Goal: Information Seeking & Learning: Learn about a topic

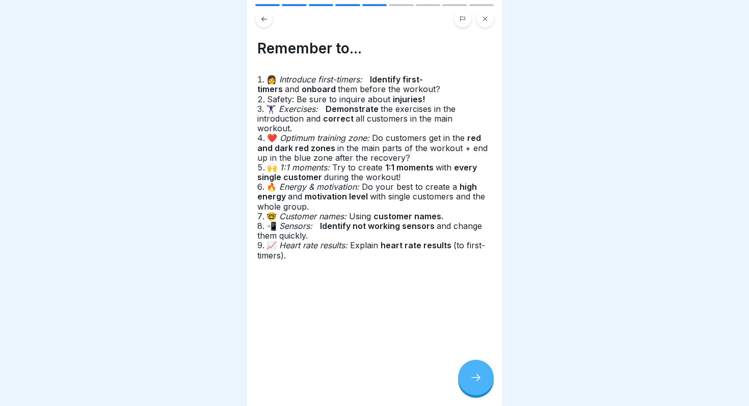
scroll to position [19, 0]
click at [484, 21] on icon at bounding box center [485, 19] width 6 height 6
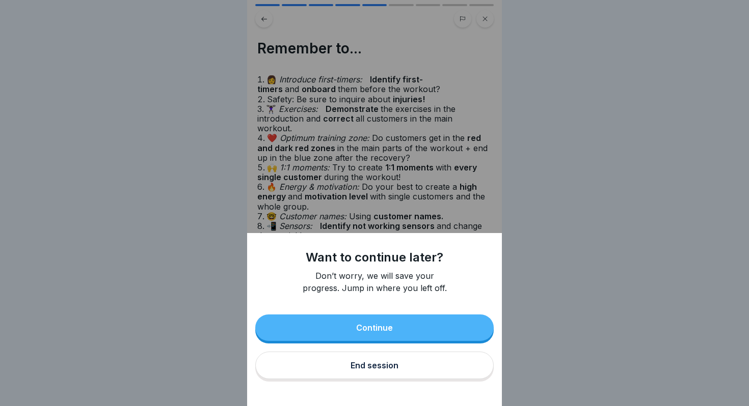
click at [405, 325] on button "Continue" at bounding box center [374, 328] width 238 height 26
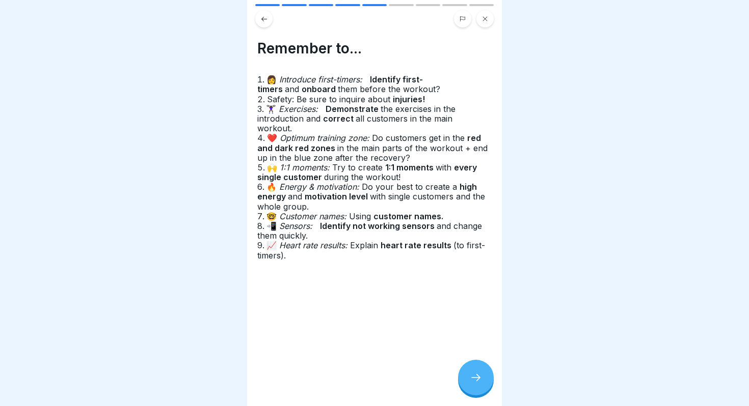
click at [490, 20] on button at bounding box center [484, 18] width 17 height 17
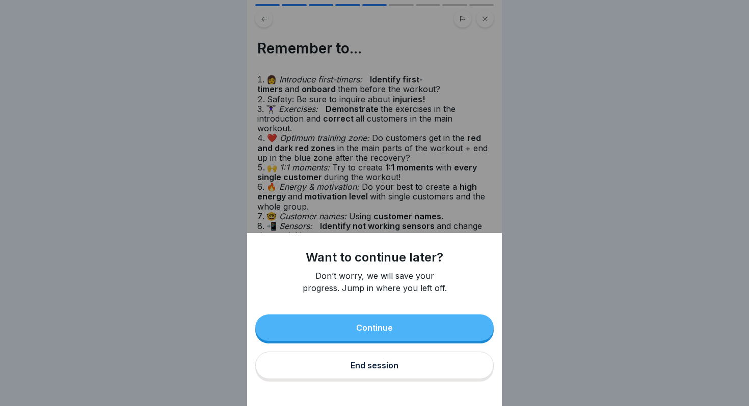
click at [398, 371] on button "End session" at bounding box center [374, 366] width 238 height 28
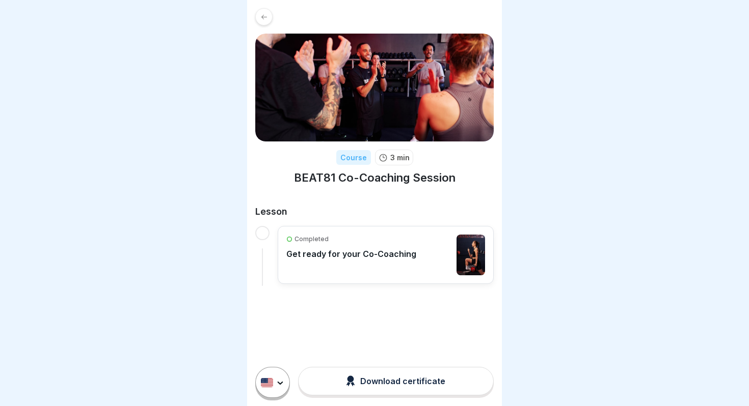
click at [265, 16] on icon at bounding box center [264, 16] width 6 height 5
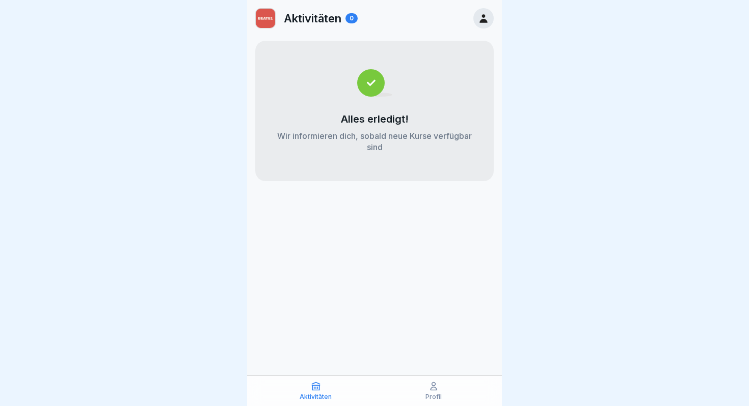
click at [478, 17] on icon at bounding box center [483, 18] width 11 height 11
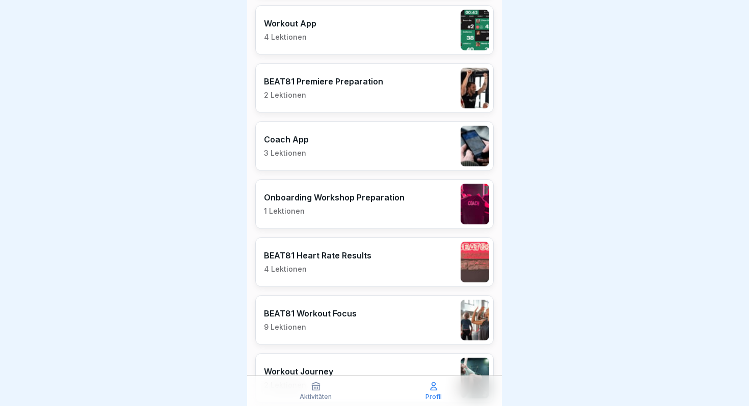
scroll to position [1759, 0]
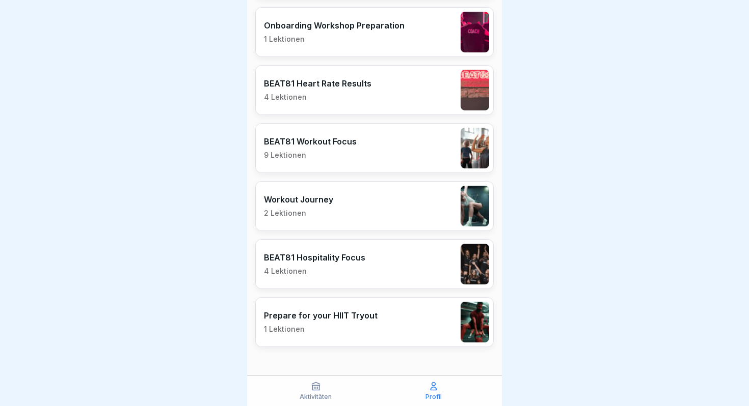
click at [358, 330] on p "1 Lektionen" at bounding box center [321, 329] width 114 height 9
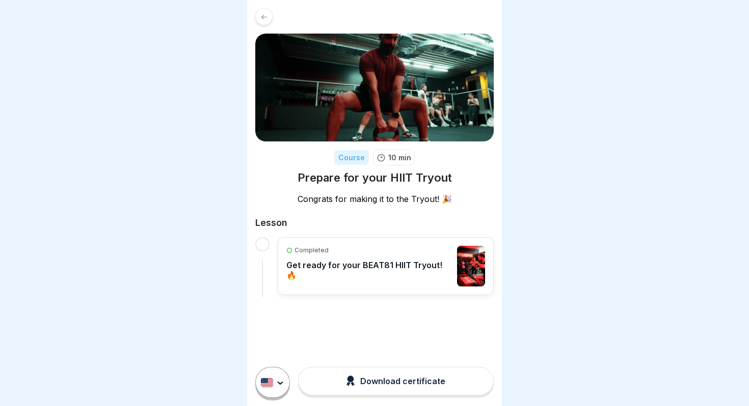
click at [420, 272] on div "Completed Get ready for your BEAT81 HIIT Tryout! 🔥" at bounding box center [369, 266] width 166 height 41
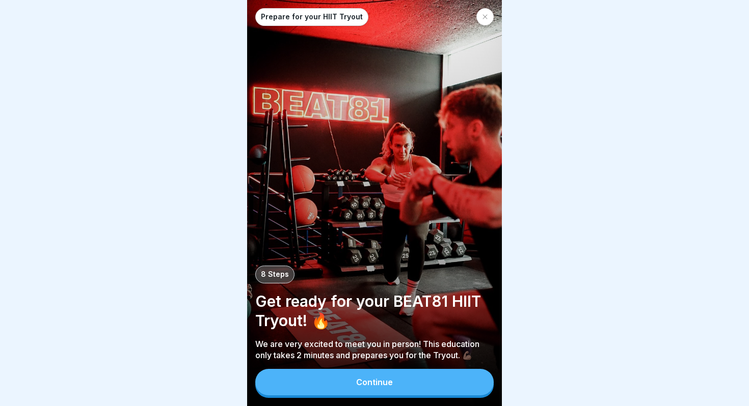
click at [428, 390] on button "Continue" at bounding box center [374, 382] width 238 height 26
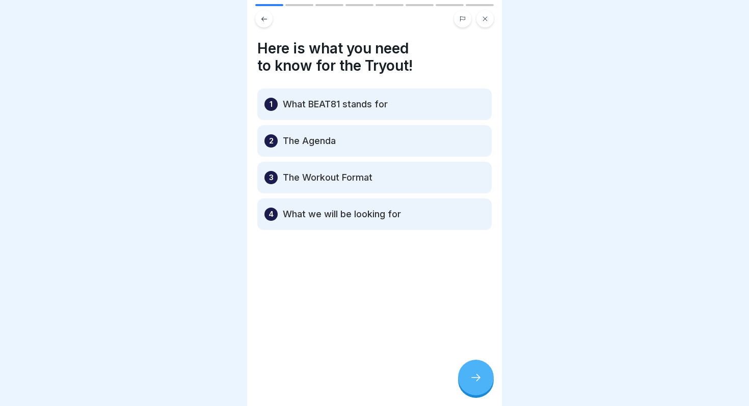
click at [486, 385] on div at bounding box center [476, 378] width 36 height 36
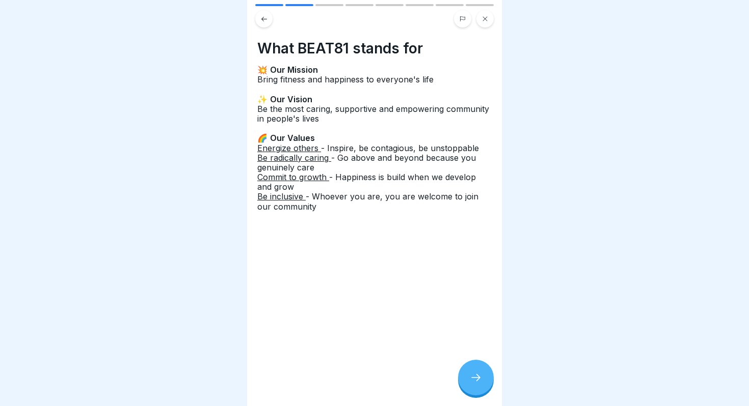
click at [486, 385] on div at bounding box center [476, 378] width 36 height 36
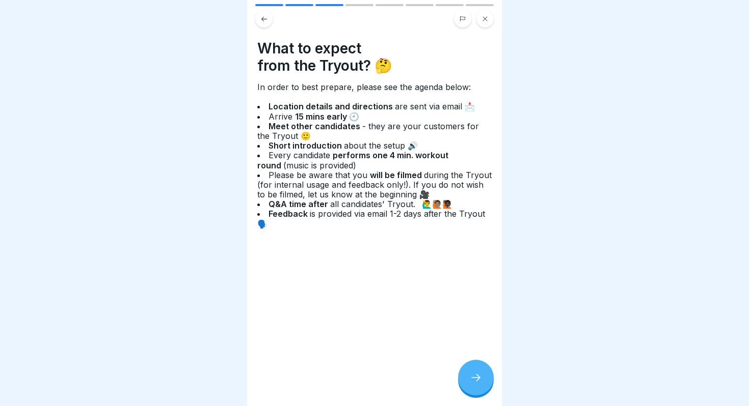
click at [486, 385] on div at bounding box center [476, 378] width 36 height 36
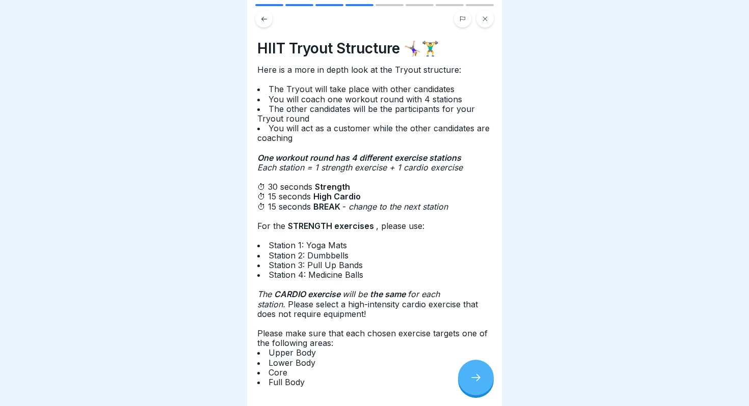
click at [486, 385] on div at bounding box center [476, 378] width 36 height 36
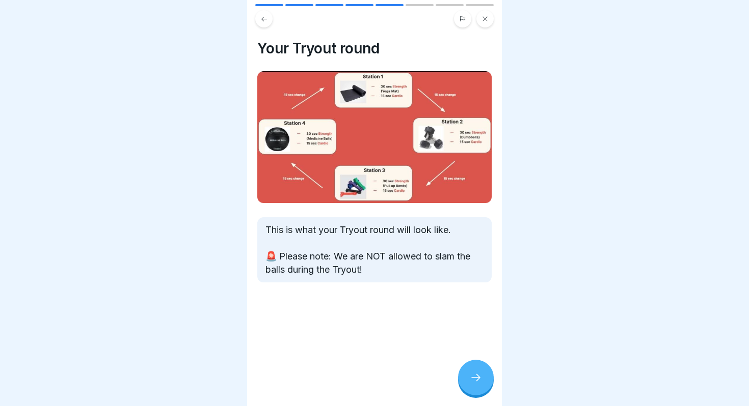
click at [486, 385] on div at bounding box center [476, 378] width 36 height 36
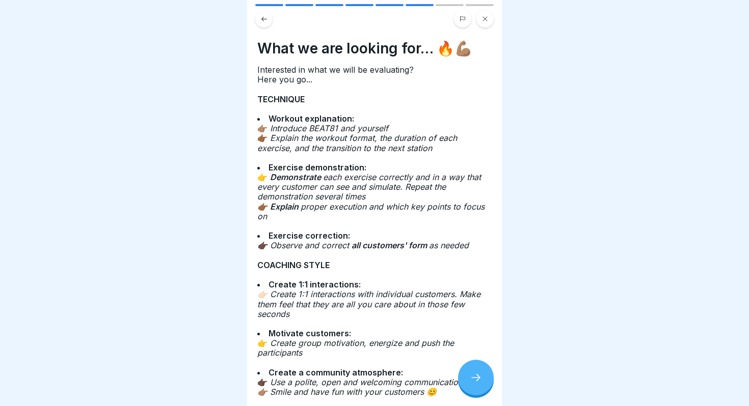
click at [486, 17] on icon at bounding box center [485, 19] width 5 height 5
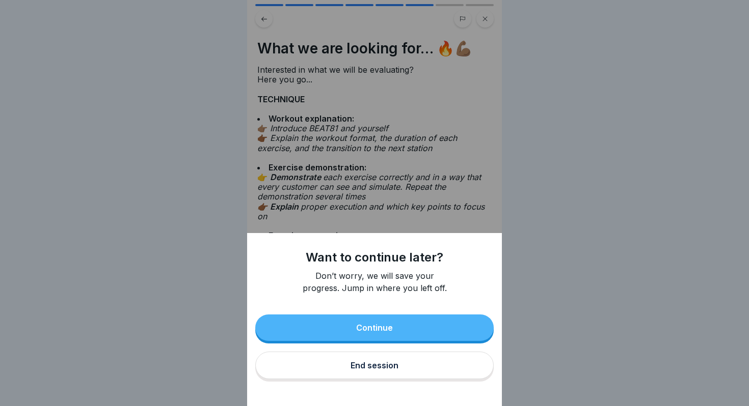
click at [411, 368] on button "End session" at bounding box center [374, 366] width 238 height 28
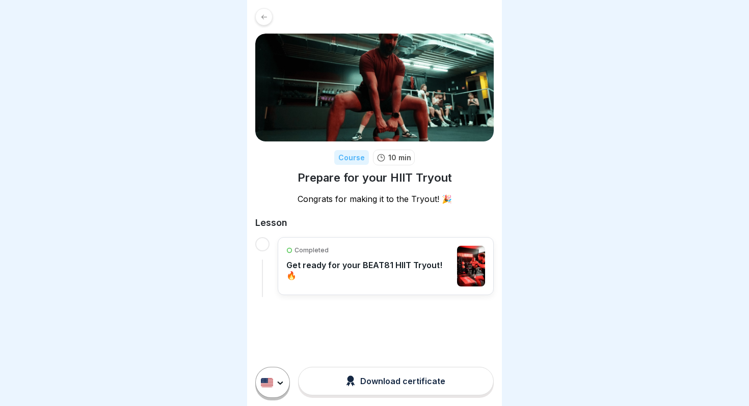
click at [270, 13] on div at bounding box center [263, 16] width 17 height 17
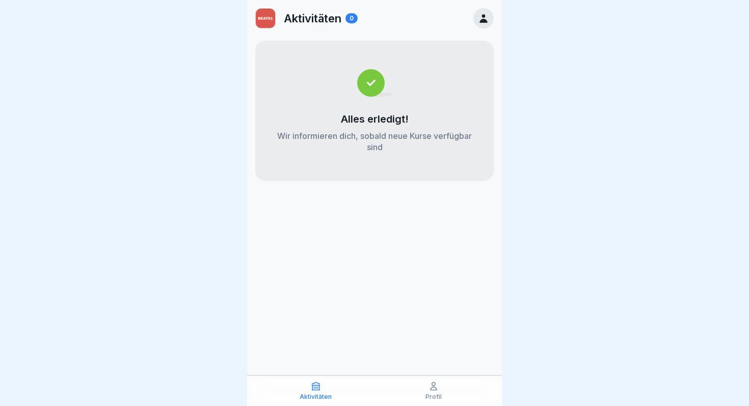
click at [472, 21] on div "Aktivitäten 0" at bounding box center [374, 18] width 255 height 37
click at [478, 21] on icon at bounding box center [483, 18] width 11 height 11
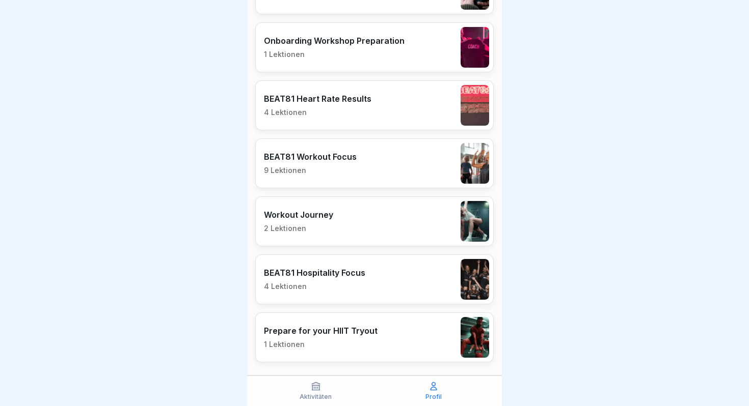
scroll to position [1741, 0]
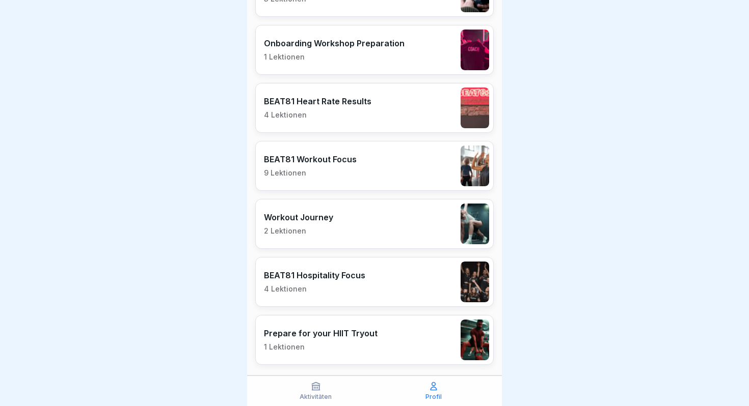
click at [356, 172] on div "BEAT81 Workout Focus 9 Lektionen" at bounding box center [374, 166] width 238 height 50
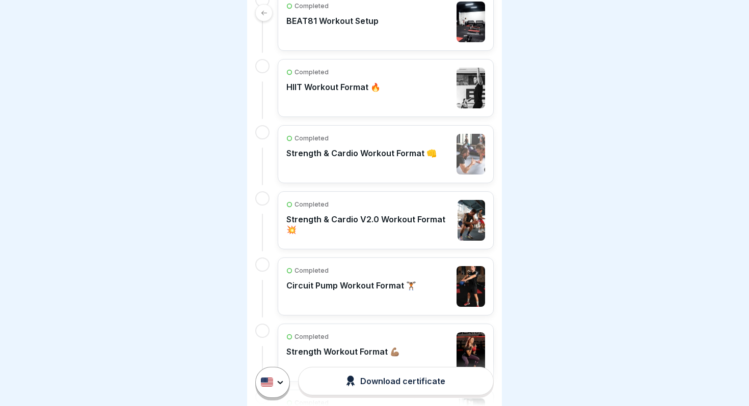
scroll to position [349, 0]
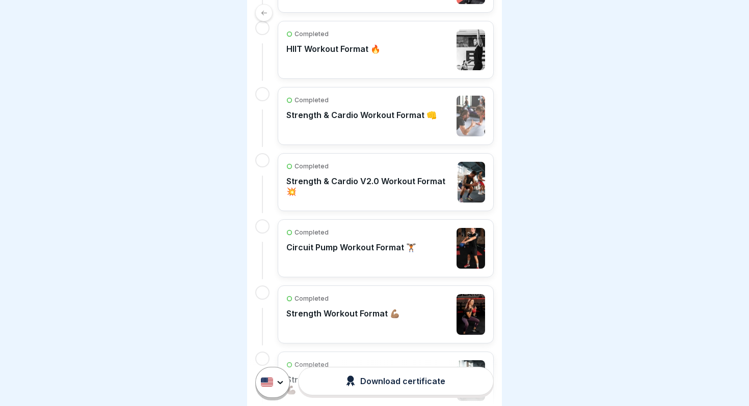
click at [340, 205] on div "Completed Strength & Cardio V2.0 Workout Format 💥" at bounding box center [386, 182] width 216 height 58
click at [387, 172] on div "Completed Strength & Cardio V2.0 Workout Format 💥" at bounding box center [369, 182] width 166 height 41
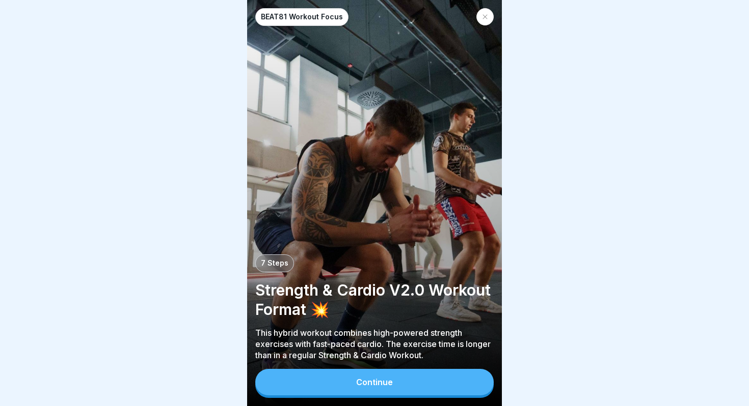
click at [371, 390] on button "Continue" at bounding box center [374, 382] width 238 height 26
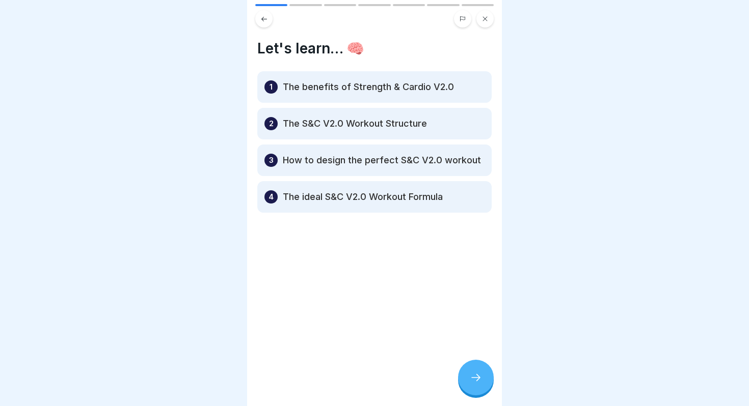
click at [487, 380] on div at bounding box center [476, 378] width 36 height 36
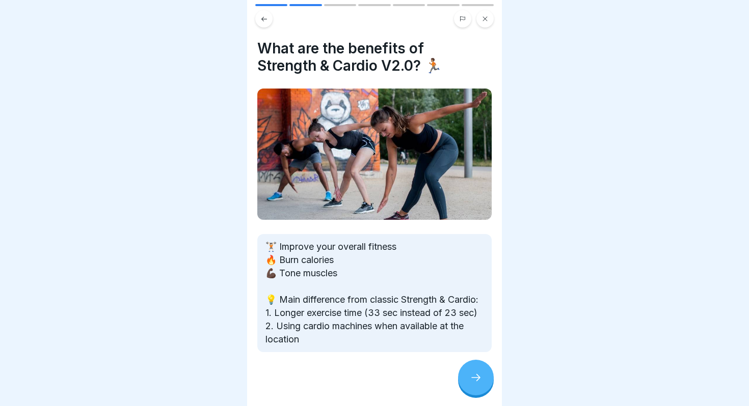
click at [481, 378] on icon at bounding box center [476, 378] width 12 height 12
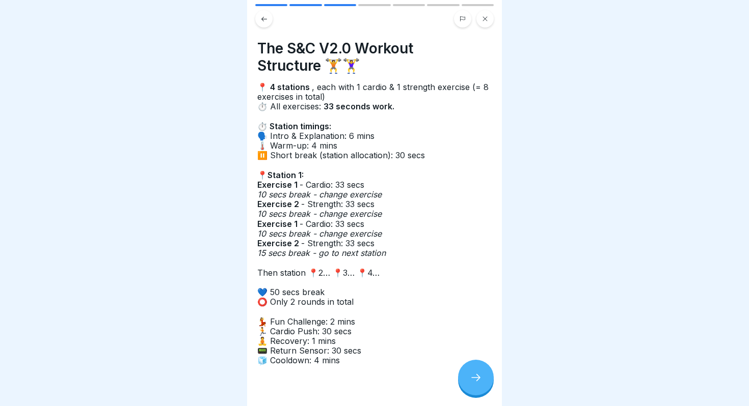
click at [468, 378] on div at bounding box center [476, 378] width 36 height 36
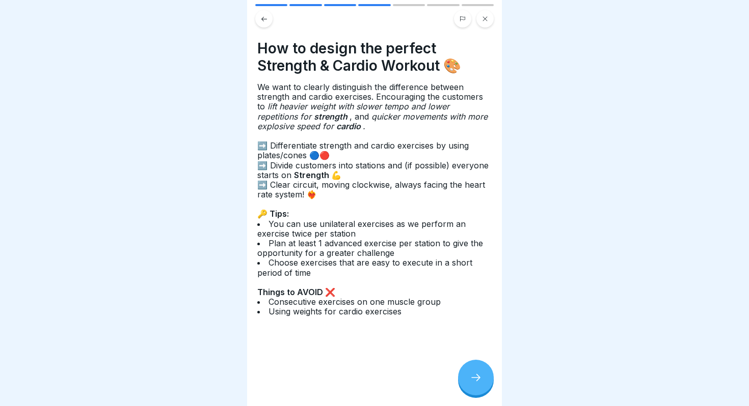
click at [349, 89] on span "We want to clearly distinguish the difference between strength and cardio exerc…" at bounding box center [370, 97] width 226 height 30
click at [470, 372] on div at bounding box center [476, 378] width 36 height 36
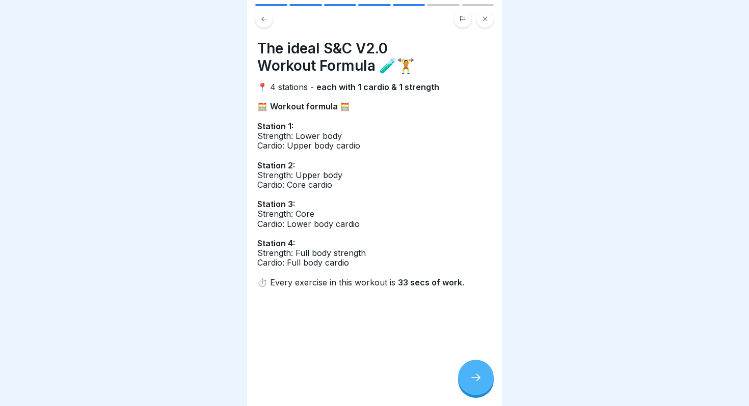
click at [470, 372] on div at bounding box center [476, 378] width 36 height 36
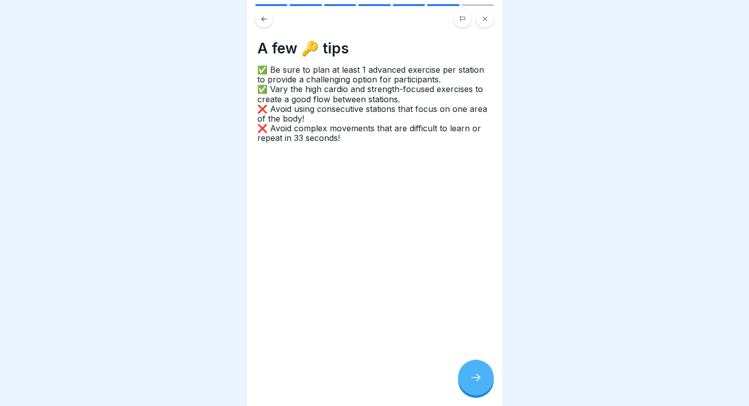
click at [470, 372] on icon at bounding box center [476, 378] width 12 height 12
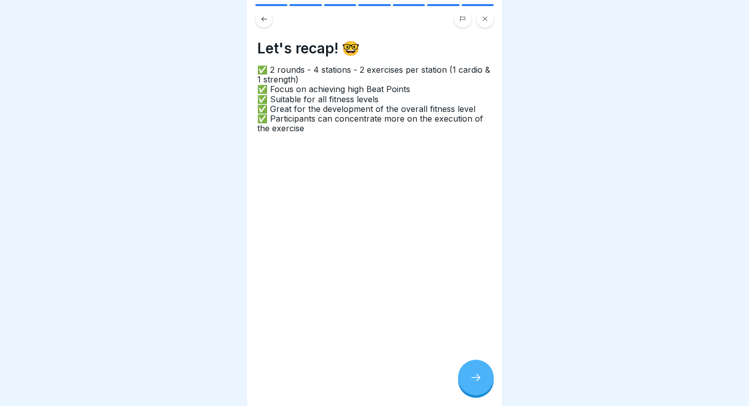
click at [268, 19] on button at bounding box center [263, 18] width 17 height 17
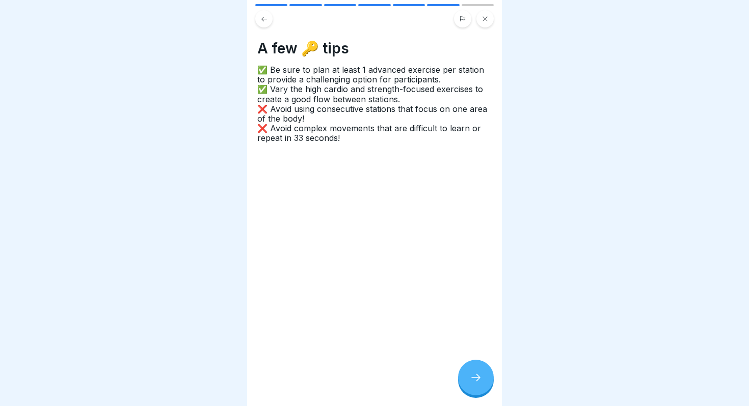
click at [268, 19] on button at bounding box center [263, 18] width 17 height 17
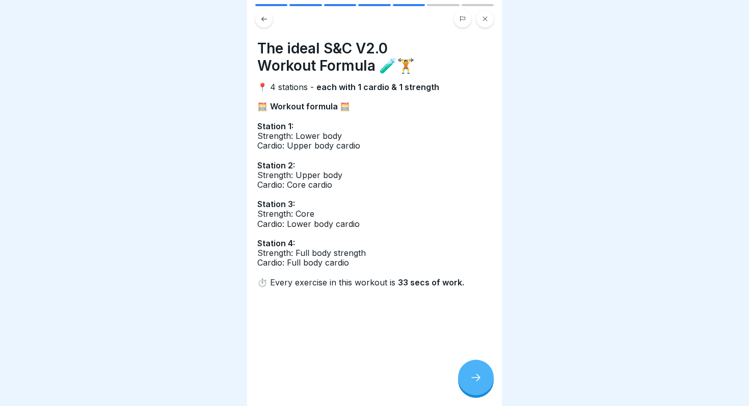
click at [262, 21] on icon at bounding box center [264, 19] width 8 height 8
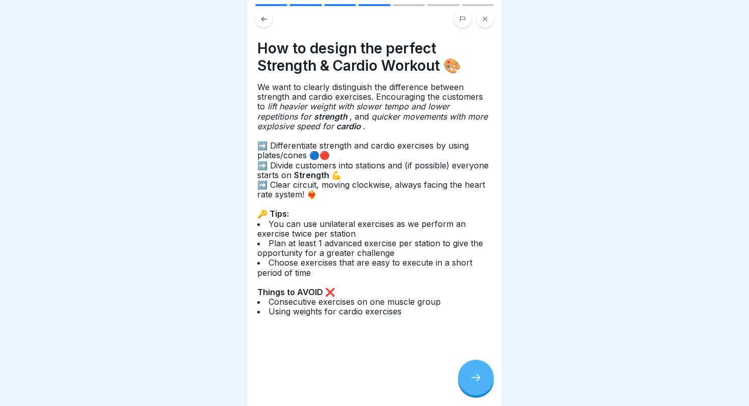
click at [262, 21] on icon at bounding box center [264, 19] width 8 height 8
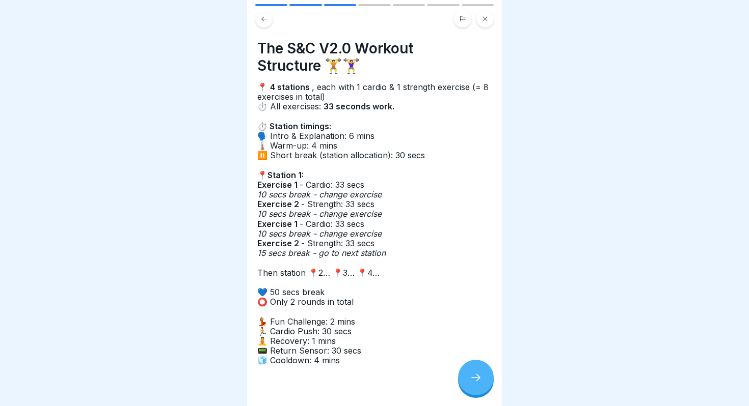
click at [465, 373] on div at bounding box center [476, 378] width 36 height 36
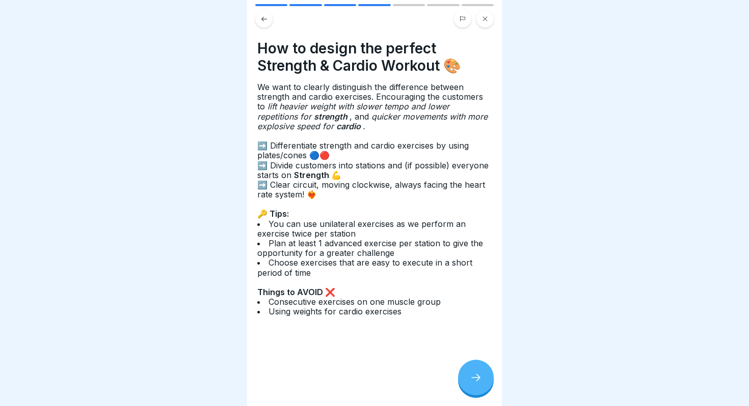
click at [465, 373] on div at bounding box center [476, 378] width 36 height 36
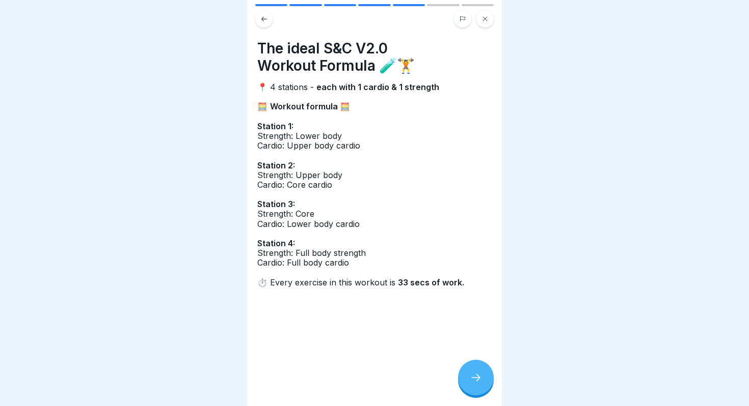
click at [468, 374] on div at bounding box center [476, 378] width 36 height 36
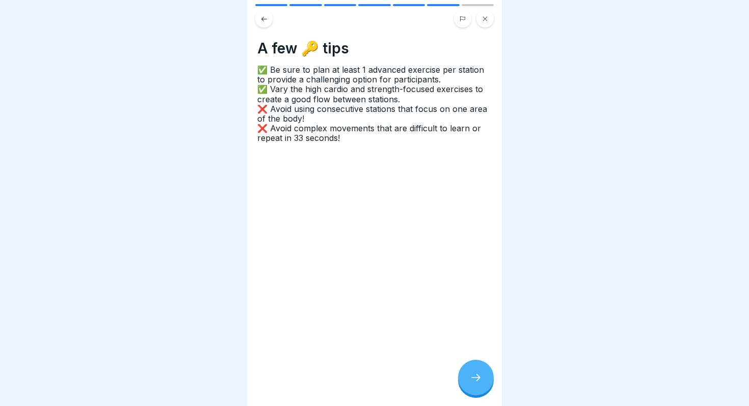
click at [472, 378] on icon at bounding box center [476, 378] width 12 height 12
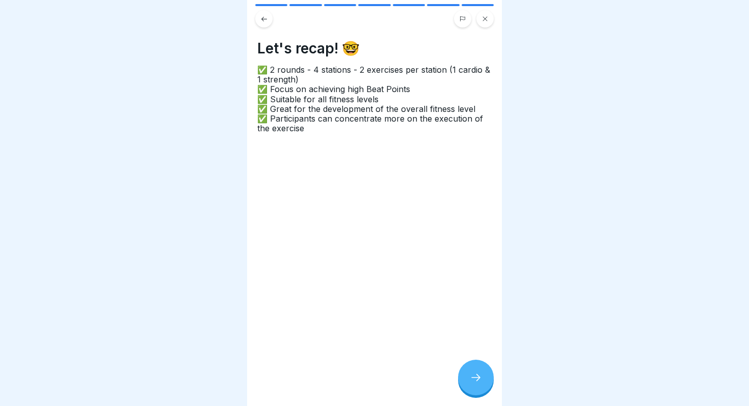
click at [472, 378] on icon at bounding box center [476, 378] width 12 height 12
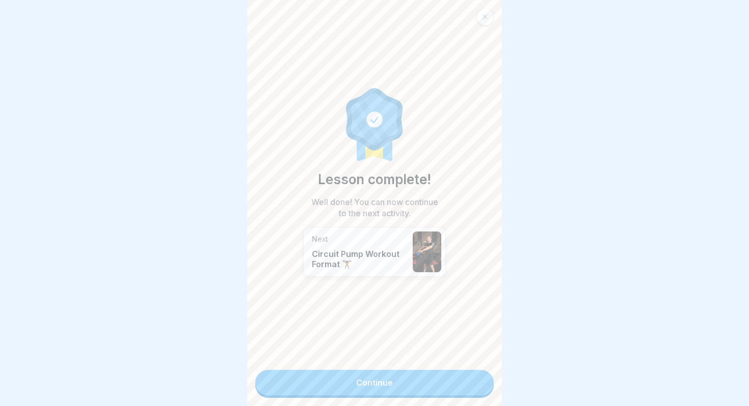
click at [471, 378] on link "Continue" at bounding box center [374, 382] width 238 height 25
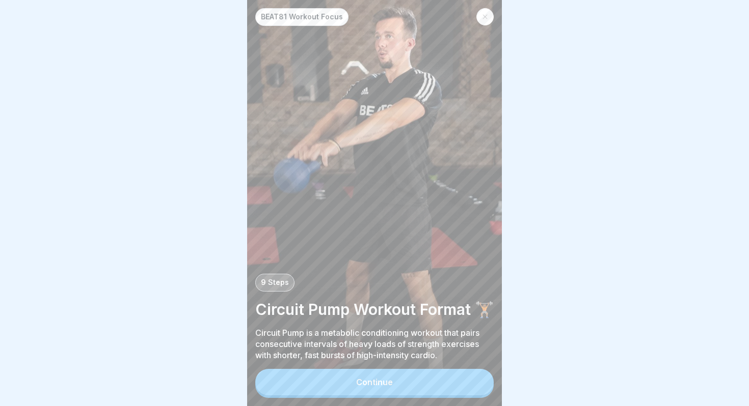
click at [444, 387] on button "Continue" at bounding box center [374, 382] width 238 height 26
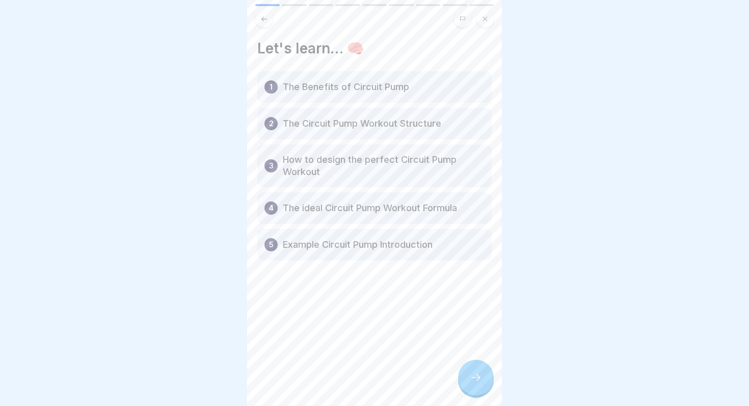
click at [458, 384] on div "Let's learn… 🧠 1 The Benefits of Circuit Pump 2 The Circuit Pump Workout Struct…" at bounding box center [374, 203] width 255 height 406
click at [467, 382] on div at bounding box center [476, 378] width 36 height 36
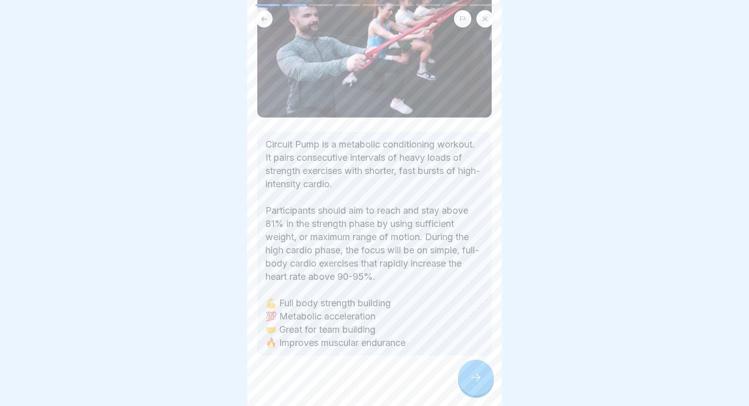
scroll to position [126, 0]
click at [479, 368] on div at bounding box center [476, 378] width 36 height 36
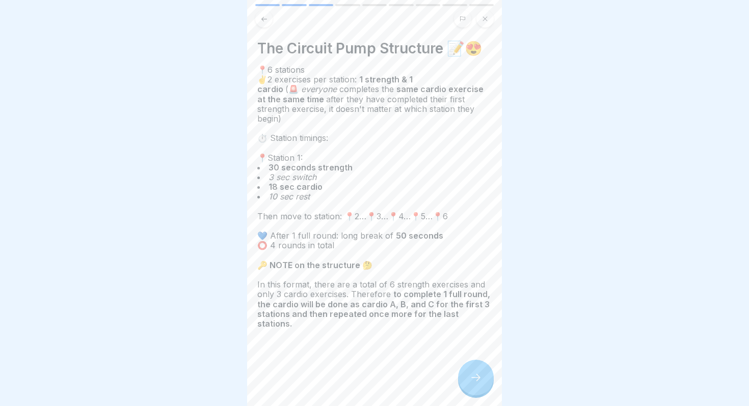
click at [263, 17] on icon at bounding box center [264, 18] width 6 height 5
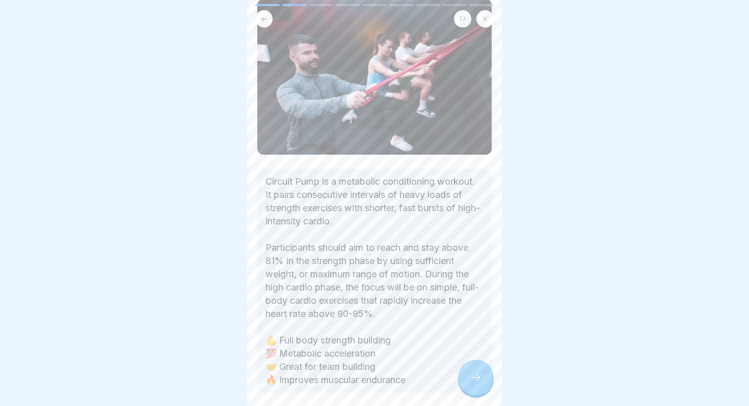
scroll to position [101, 0]
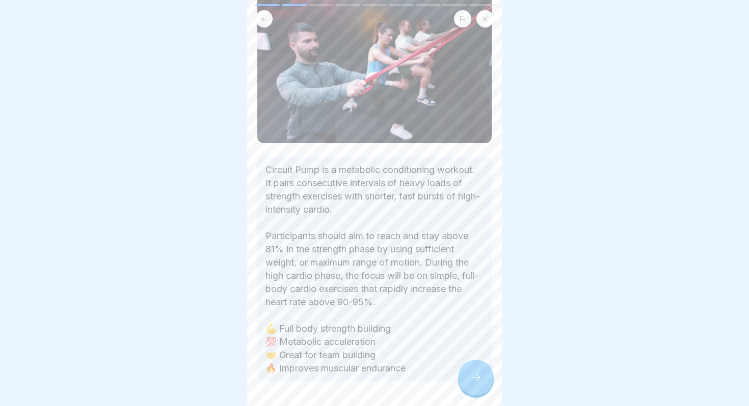
click at [467, 375] on div at bounding box center [476, 378] width 36 height 36
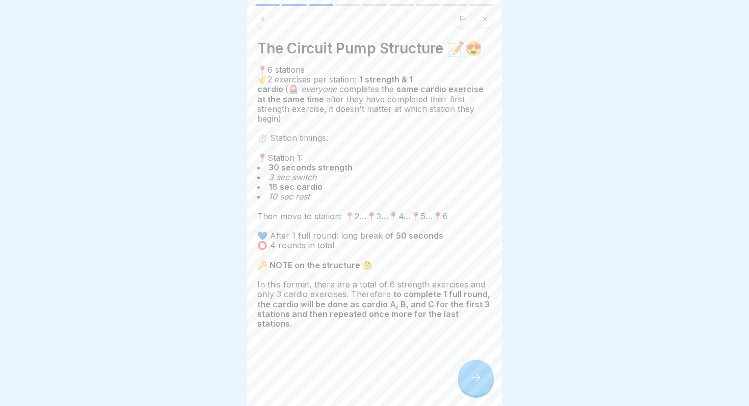
click at [422, 202] on p at bounding box center [374, 207] width 234 height 10
click at [473, 392] on div at bounding box center [476, 378] width 36 height 36
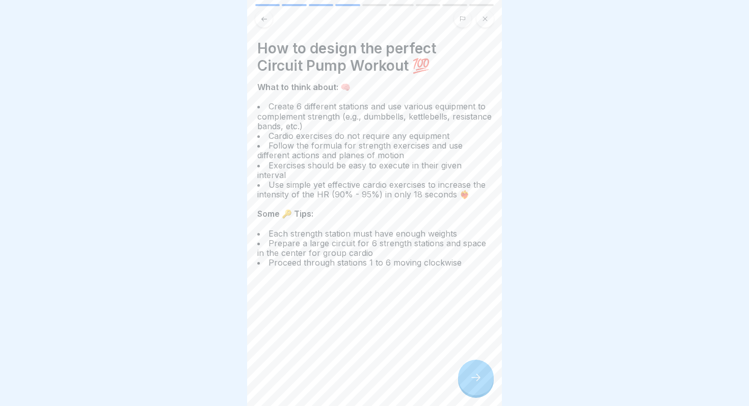
click at [471, 380] on icon at bounding box center [476, 378] width 12 height 12
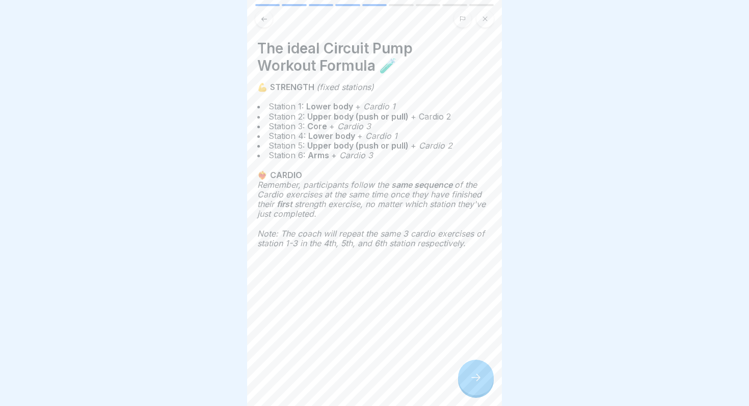
click at [265, 22] on icon at bounding box center [264, 19] width 8 height 8
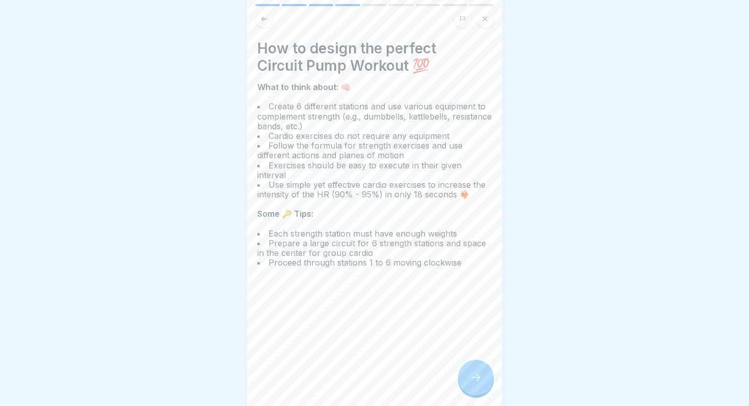
click at [265, 22] on icon at bounding box center [264, 19] width 8 height 8
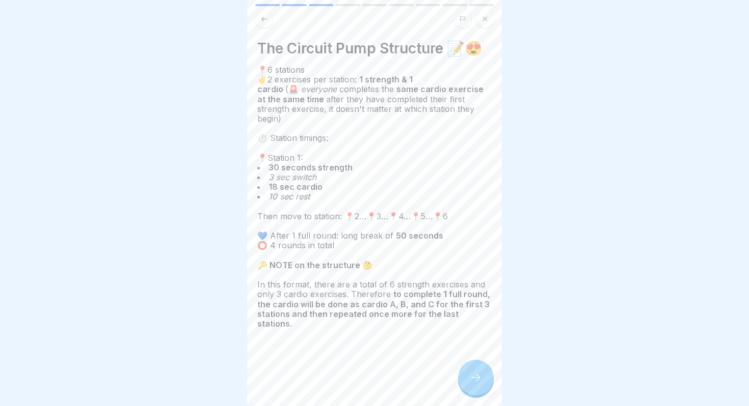
click at [474, 371] on div at bounding box center [476, 378] width 36 height 36
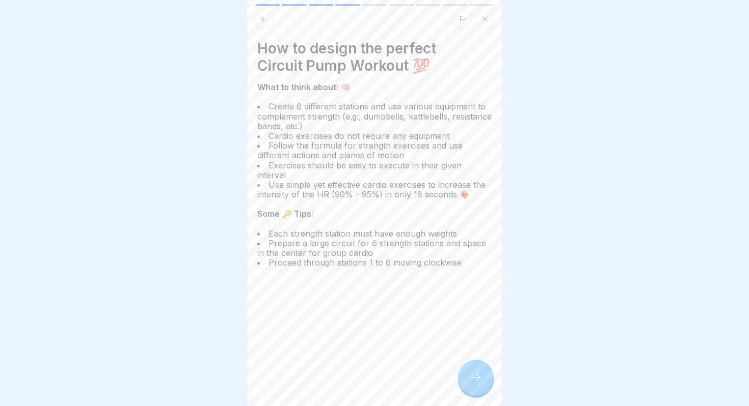
click at [474, 371] on div at bounding box center [476, 378] width 36 height 36
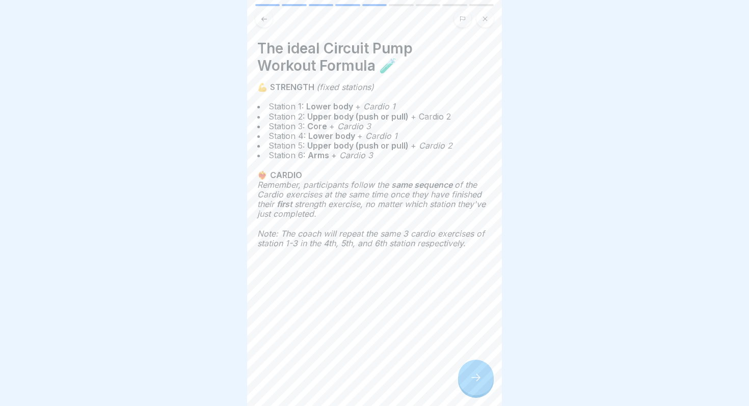
click at [263, 18] on icon at bounding box center [264, 19] width 8 height 8
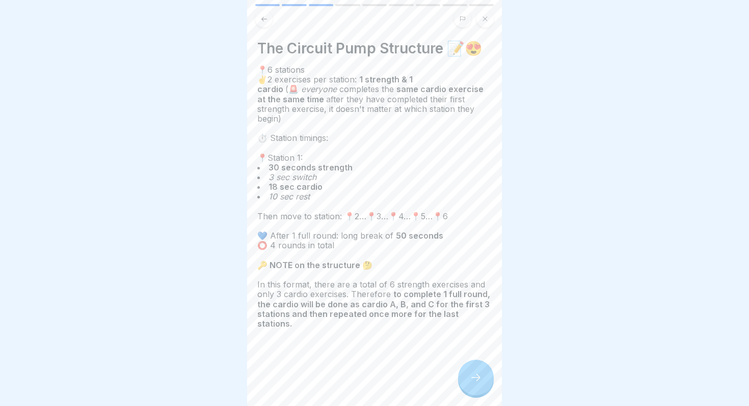
click at [473, 380] on icon at bounding box center [476, 378] width 12 height 12
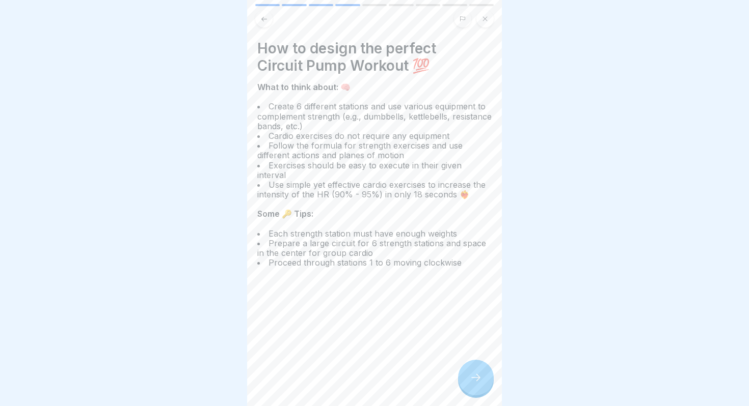
click at [473, 380] on icon at bounding box center [476, 378] width 12 height 12
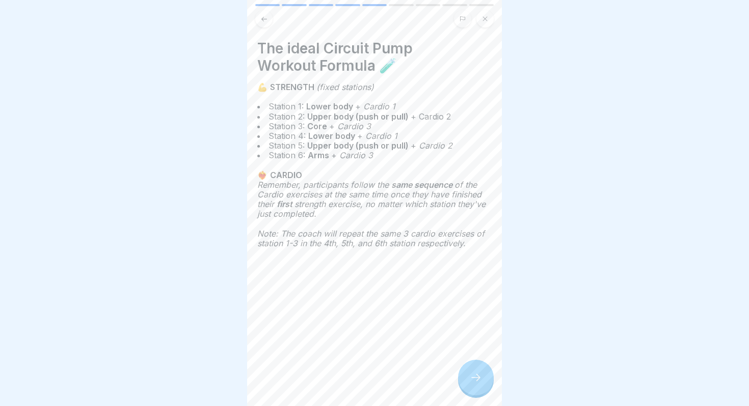
click at [473, 380] on icon at bounding box center [476, 378] width 12 height 12
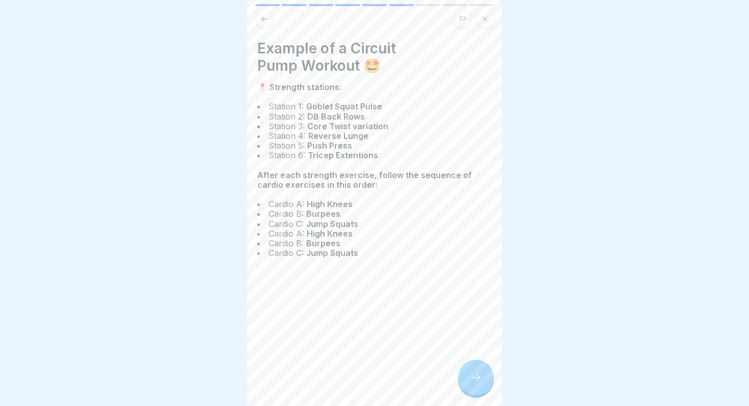
click at [473, 380] on icon at bounding box center [476, 378] width 12 height 12
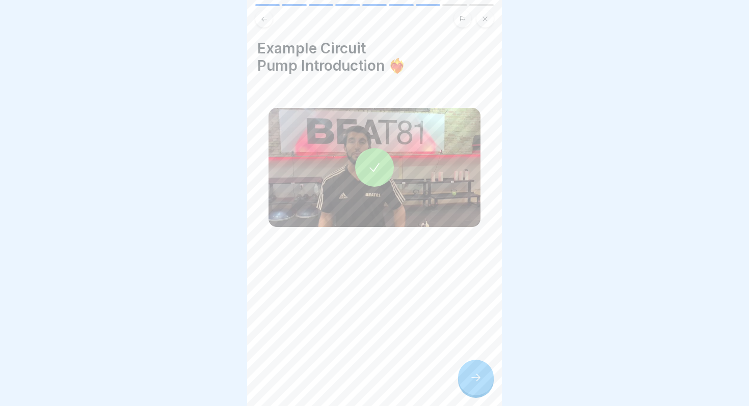
click at [482, 389] on div at bounding box center [476, 378] width 36 height 36
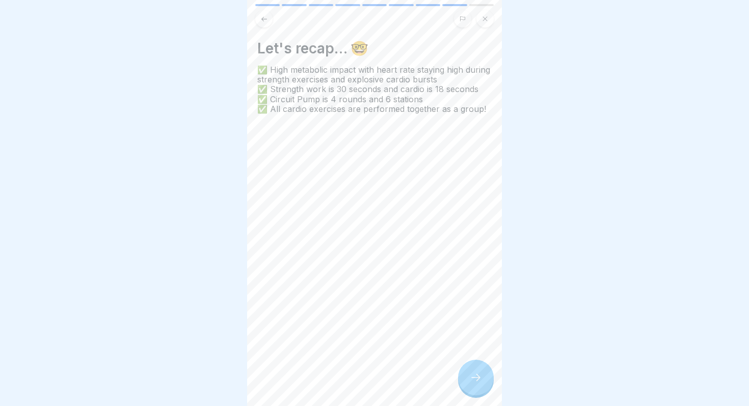
click at [482, 389] on div at bounding box center [476, 378] width 36 height 36
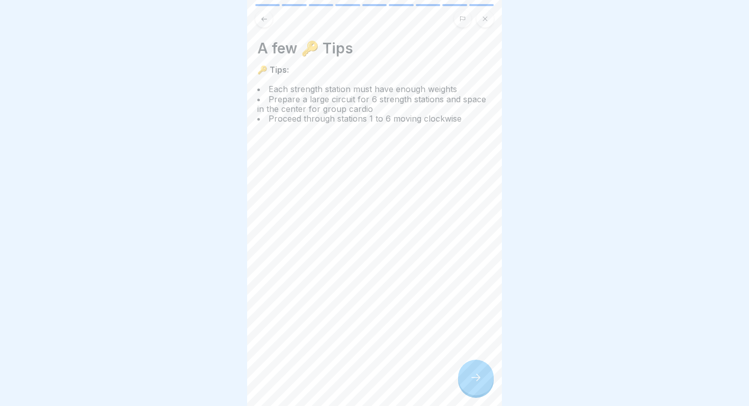
click at [481, 389] on div at bounding box center [476, 378] width 36 height 36
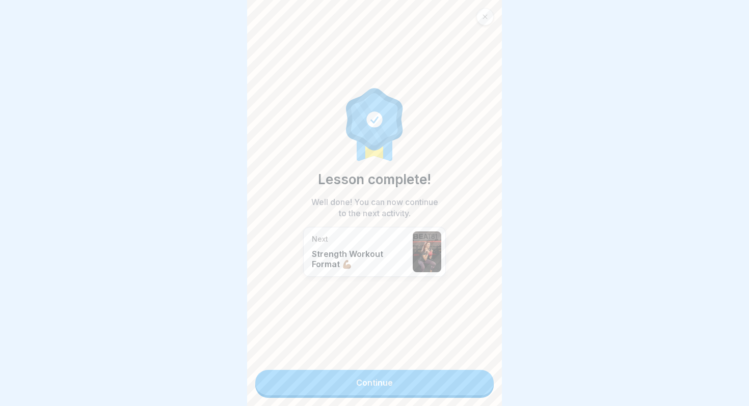
click at [481, 389] on link "Continue" at bounding box center [374, 382] width 238 height 25
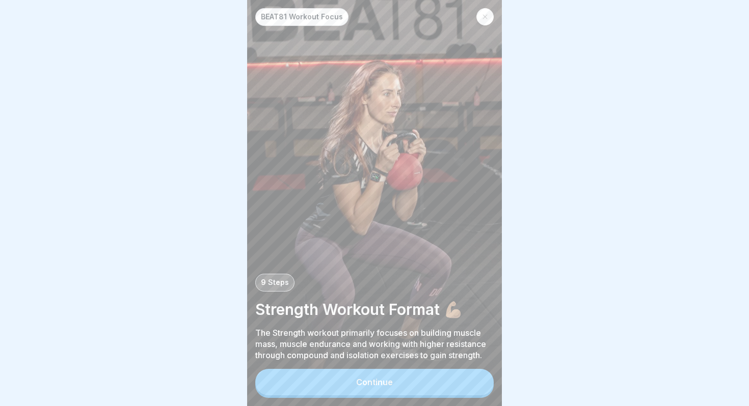
click at [488, 19] on div at bounding box center [484, 16] width 17 height 17
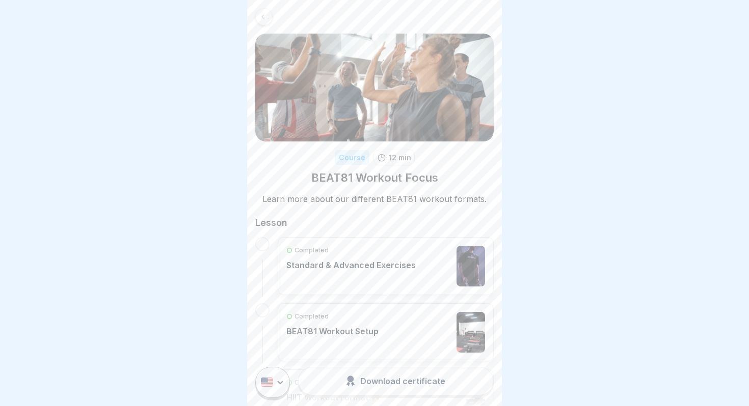
scroll to position [482, 0]
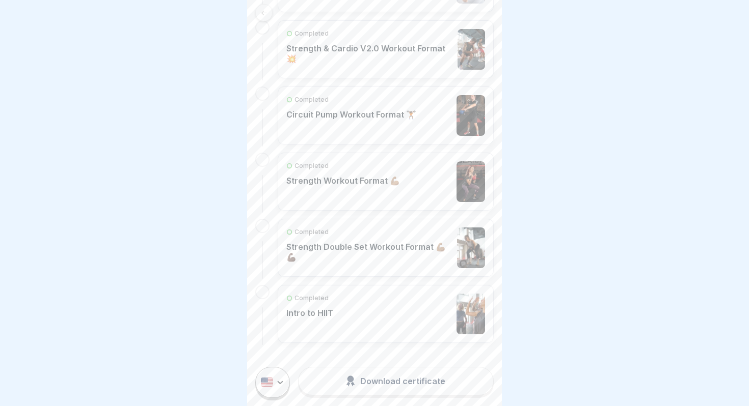
click at [373, 301] on div "Completed Intro to HIIT" at bounding box center [385, 314] width 199 height 41
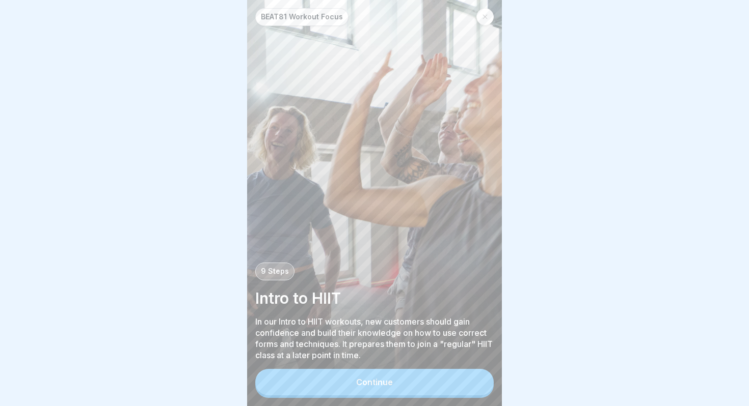
click at [390, 371] on button "Continue" at bounding box center [374, 382] width 238 height 26
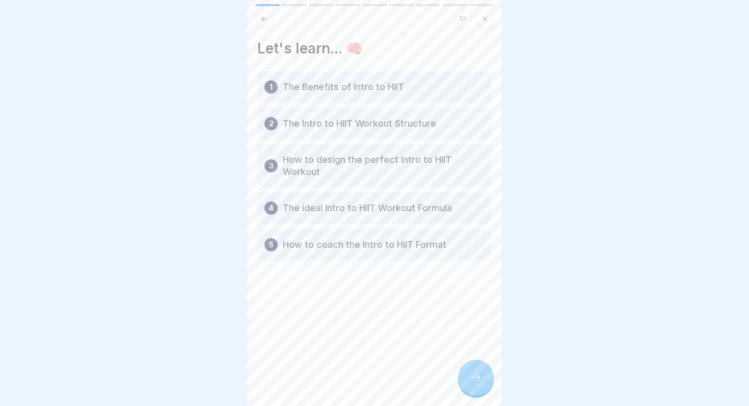
click at [478, 387] on div at bounding box center [476, 378] width 36 height 36
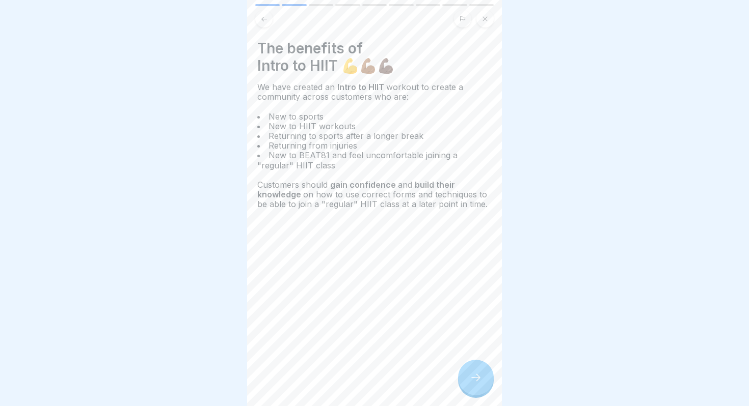
click at [478, 387] on div at bounding box center [476, 378] width 36 height 36
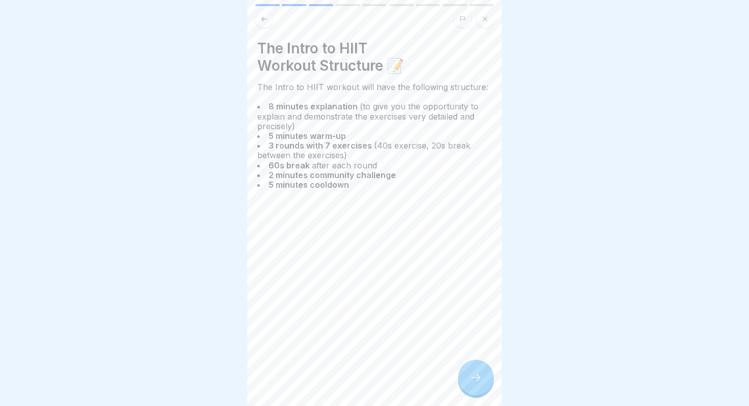
click at [478, 386] on div at bounding box center [476, 378] width 36 height 36
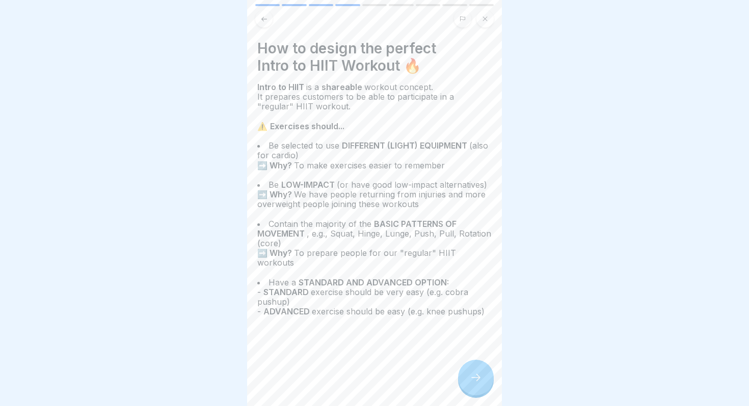
click at [478, 386] on div at bounding box center [476, 378] width 36 height 36
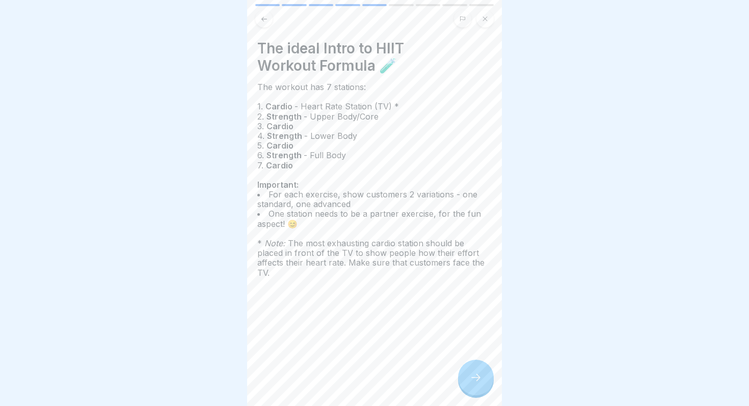
click at [475, 379] on icon at bounding box center [476, 378] width 12 height 12
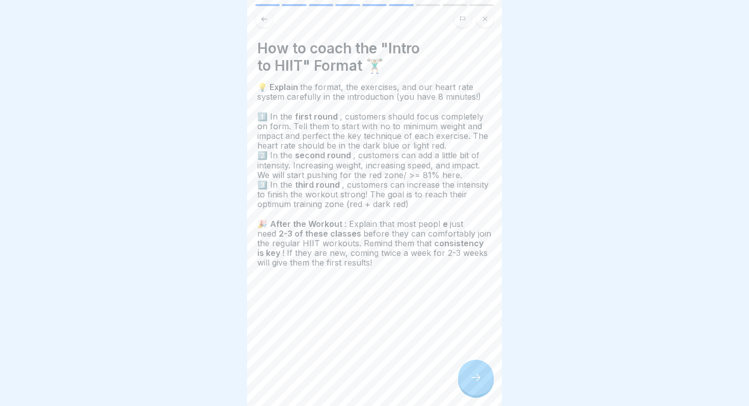
click at [479, 383] on icon at bounding box center [476, 378] width 12 height 12
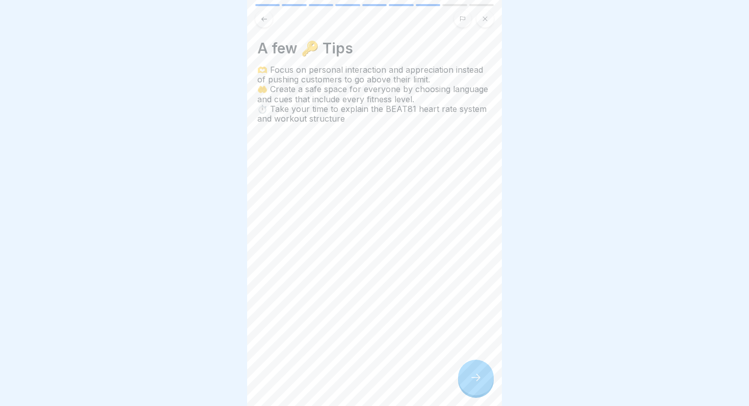
click at [479, 383] on icon at bounding box center [476, 378] width 12 height 12
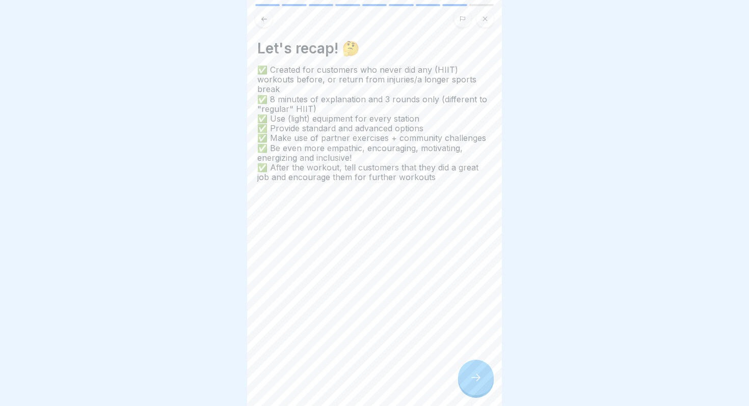
click at [479, 383] on icon at bounding box center [476, 378] width 12 height 12
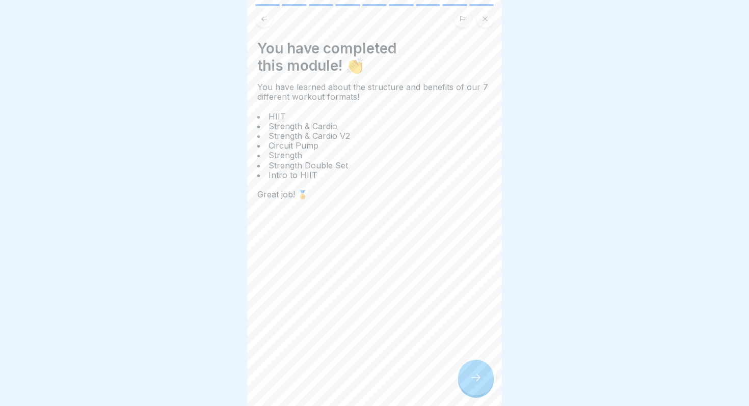
click at [479, 383] on icon at bounding box center [476, 378] width 12 height 12
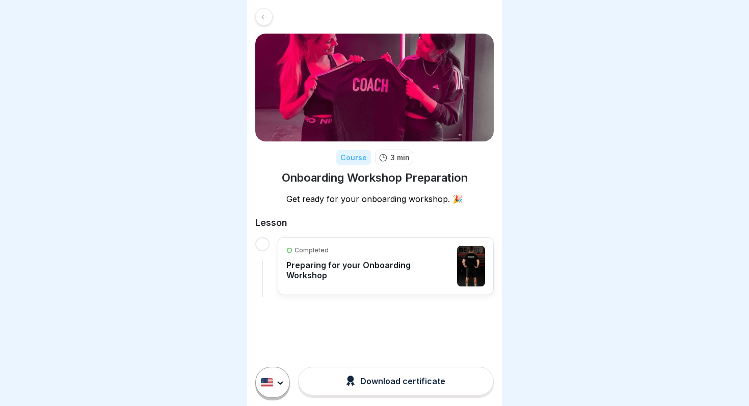
click at [374, 255] on div "Completed" at bounding box center [369, 250] width 166 height 9
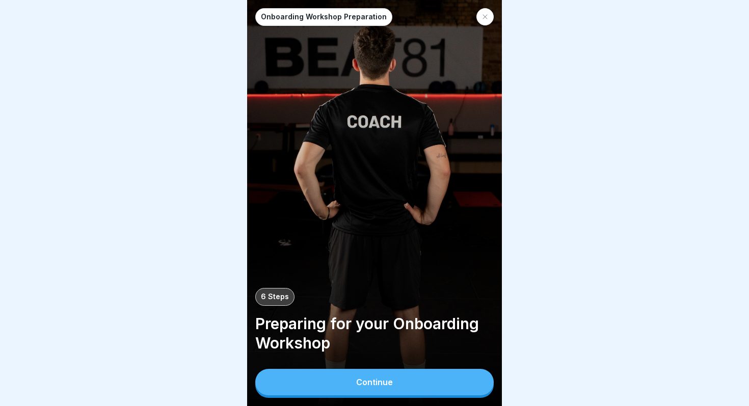
click at [434, 399] on div "Onboarding Workshop Preparation 6 Steps Preparing for your Onboarding Workshop …" at bounding box center [374, 203] width 255 height 406
click at [434, 387] on button "Continue" at bounding box center [374, 382] width 238 height 26
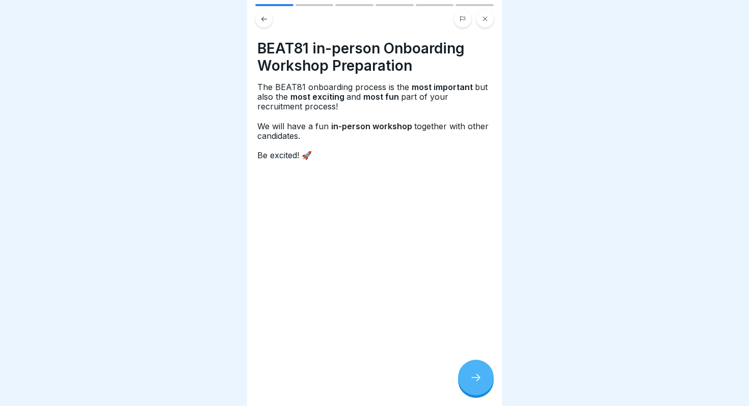
click at [482, 381] on div at bounding box center [476, 378] width 36 height 36
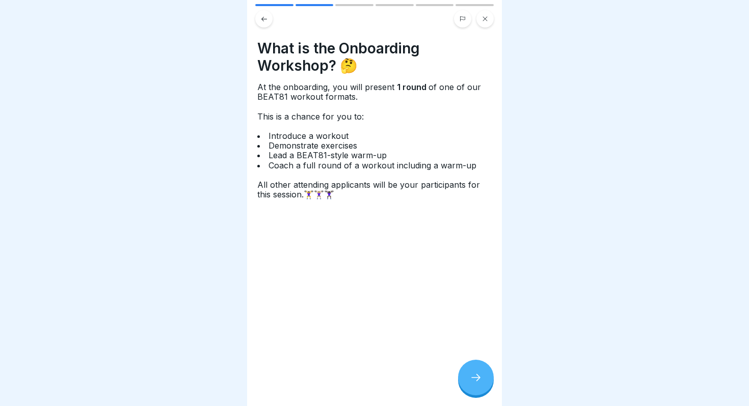
click at [482, 381] on div at bounding box center [476, 378] width 36 height 36
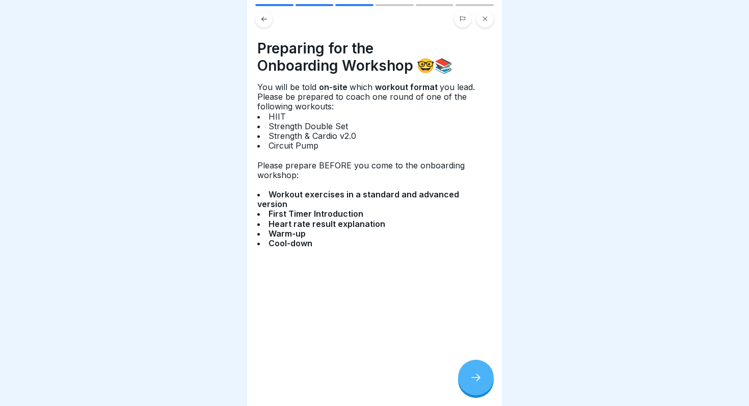
click at [482, 381] on div at bounding box center [476, 378] width 36 height 36
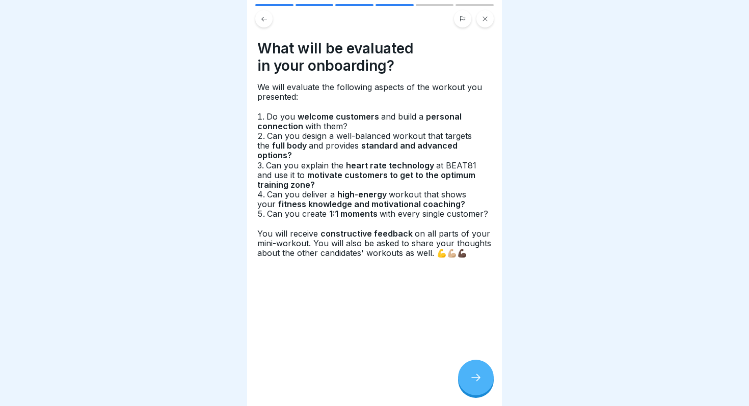
click at [263, 16] on icon at bounding box center [264, 19] width 8 height 8
